Goal: Transaction & Acquisition: Download file/media

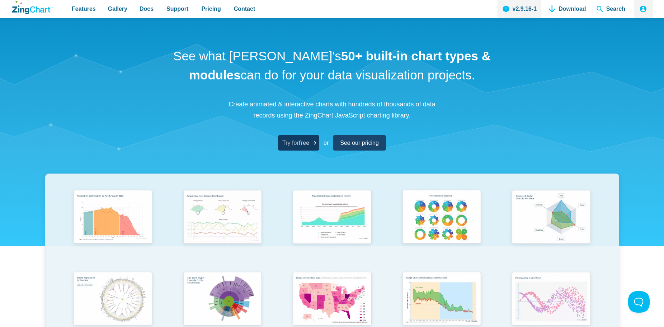
click at [295, 143] on span "Try for free" at bounding box center [296, 143] width 27 height 10
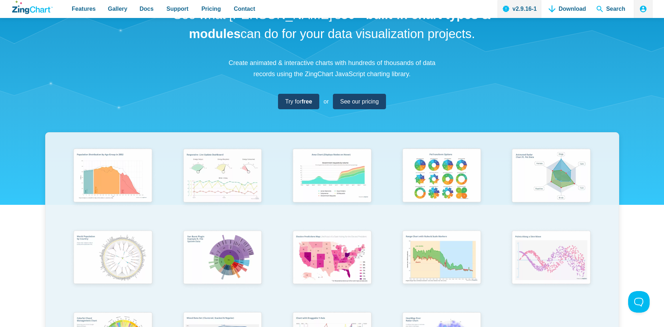
scroll to position [135, 0]
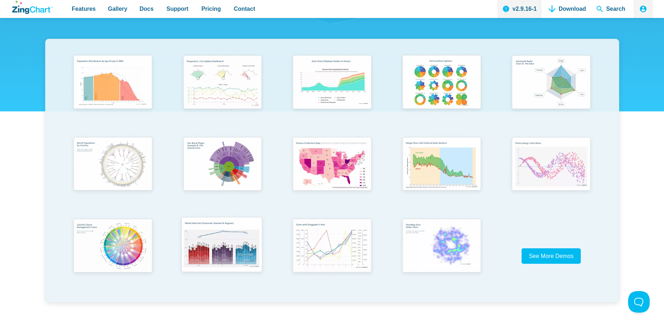
click at [212, 248] on img "App Content" at bounding box center [222, 245] width 90 height 65
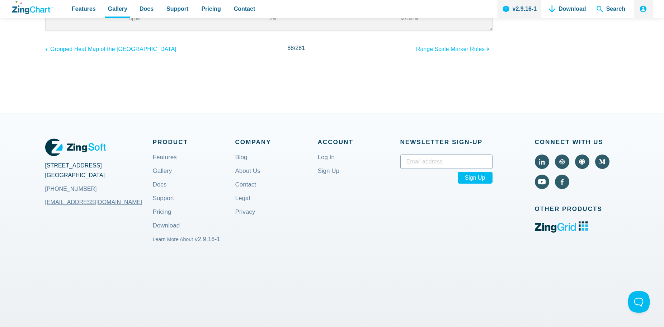
scroll to position [328, 0]
